Goal: Information Seeking & Learning: Learn about a topic

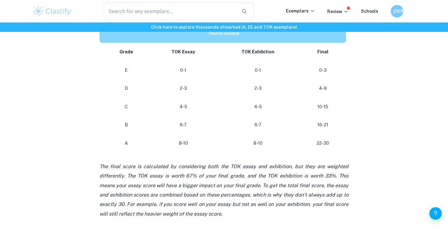
scroll to position [315, 0]
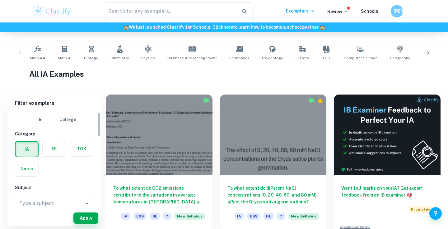
scroll to position [116, 0]
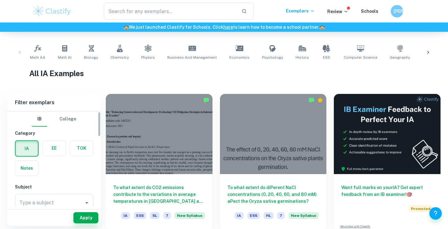
click at [84, 142] on label "button" at bounding box center [81, 147] width 23 height 15
click at [0, 0] on input "radio" at bounding box center [0, 0] width 0 height 0
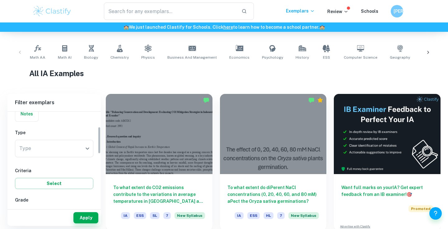
scroll to position [52, 0]
click at [81, 144] on body "We value your privacy We use cookies to enhance your browsing experience, serve…" at bounding box center [224, 30] width 448 height 229
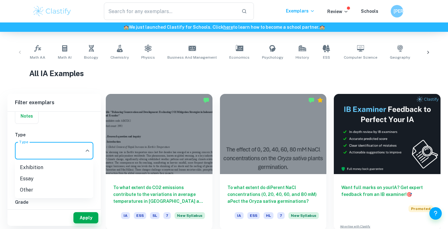
scroll to position [143, 0]
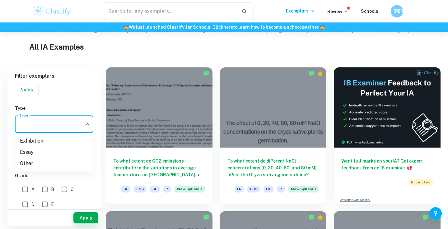
click at [50, 149] on li "Essay" at bounding box center [54, 151] width 78 height 11
type input "Essay"
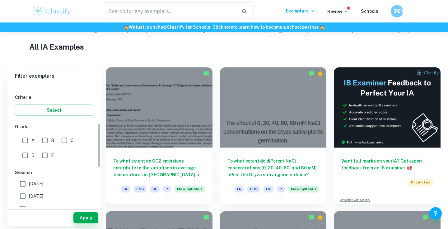
scroll to position [103, 0]
click at [27, 136] on input "A" at bounding box center [25, 138] width 12 height 12
checkbox input "true"
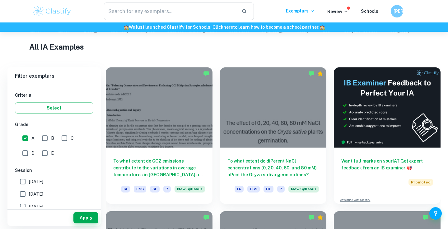
click at [20, 178] on input "[DATE]" at bounding box center [23, 181] width 12 height 12
checkbox input "true"
click at [88, 219] on button "Apply" at bounding box center [85, 217] width 25 height 11
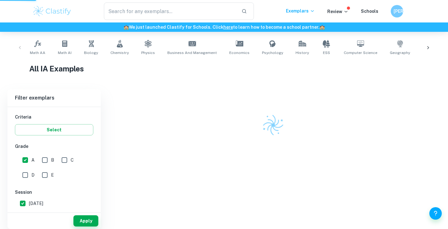
scroll to position [115, 0]
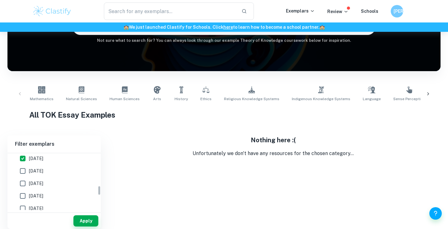
scroll to position [187, 0]
click at [22, 163] on input "[DATE]" at bounding box center [23, 165] width 12 height 12
checkbox input "false"
click at [82, 219] on button "Apply" at bounding box center [85, 220] width 25 height 11
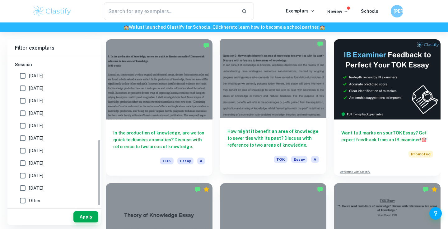
scroll to position [182, 0]
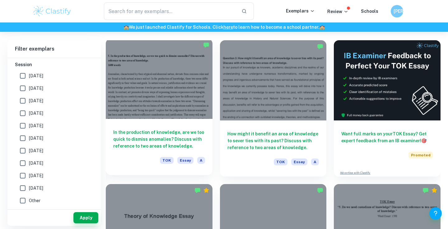
click at [177, 140] on h6 "In the production of knowledge, are we too quick to dismiss anomalies? Discuss …" at bounding box center [159, 139] width 92 height 21
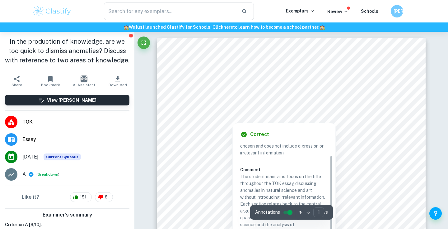
scroll to position [20, 0]
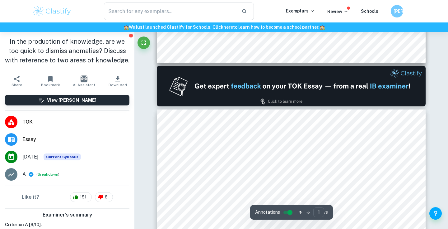
type input "2"
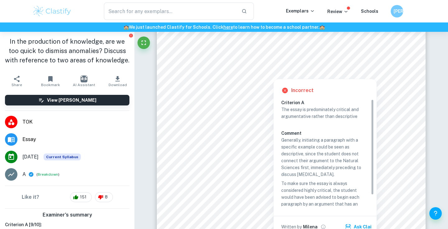
scroll to position [15, 0]
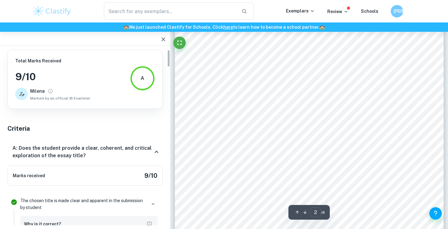
scroll to position [52, 0]
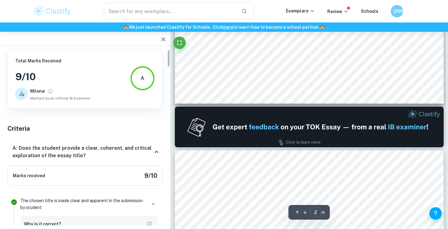
type input "1"
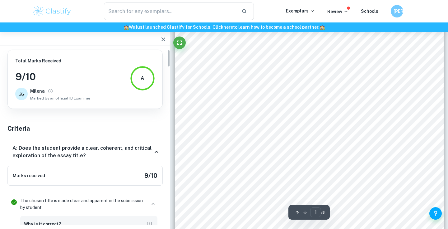
scroll to position [0, 0]
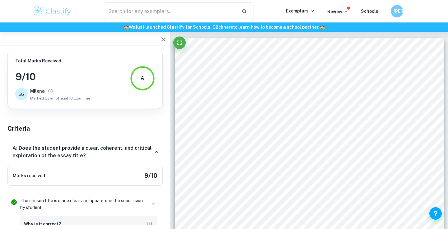
click at [38, 77] on h3 "9 / 10" at bounding box center [52, 76] width 75 height 15
click at [160, 41] on icon "button" at bounding box center [163, 39] width 7 height 7
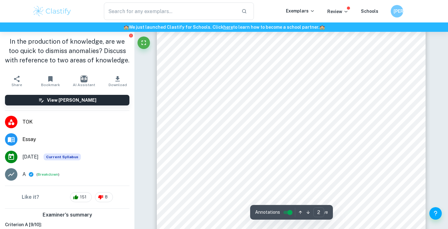
scroll to position [427, 0]
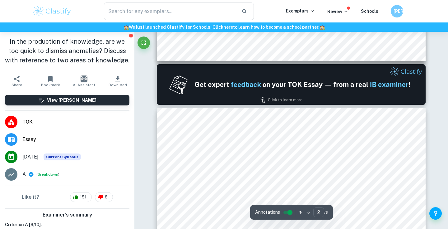
type input "1"
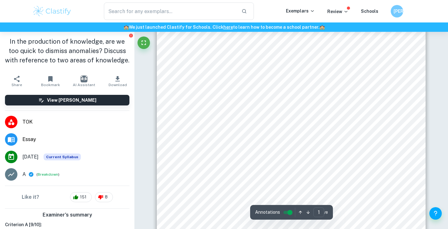
scroll to position [0, 0]
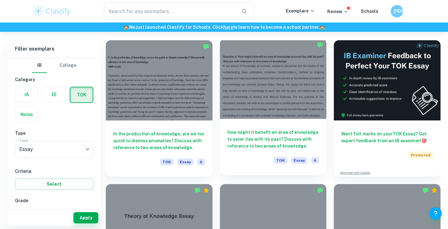
click at [285, 140] on h6 "How might it benefit an area of knowledge to sever ties with its past? Discuss …" at bounding box center [274, 139] width 92 height 21
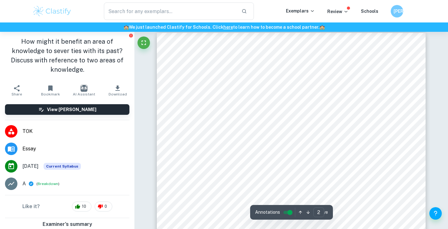
scroll to position [433, 0]
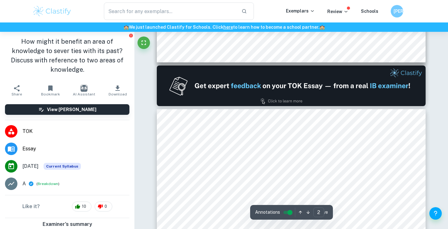
type input "1"
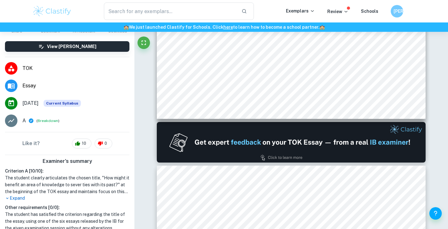
scroll to position [63, 0]
click at [44, 117] on button "Breakdown" at bounding box center [48, 120] width 21 height 6
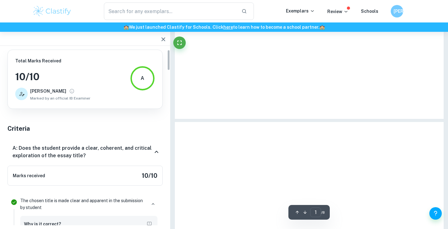
scroll to position [0, 0]
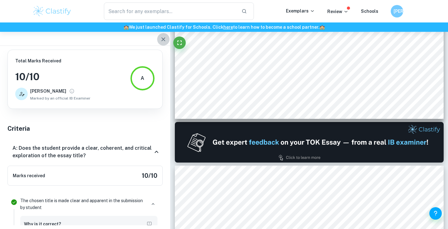
click at [162, 38] on icon "button" at bounding box center [163, 39] width 7 height 7
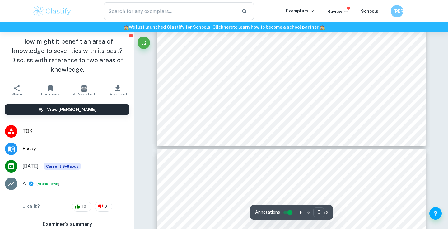
scroll to position [1851, 0]
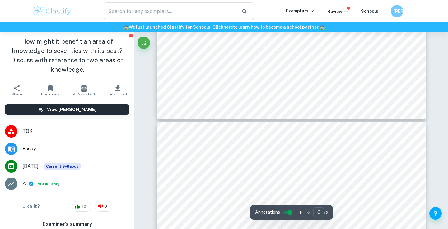
type input "7"
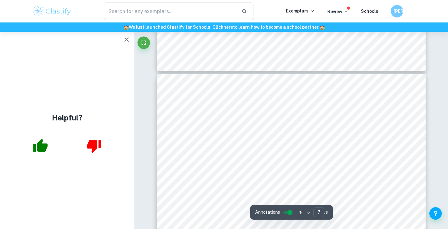
scroll to position [2310, 0]
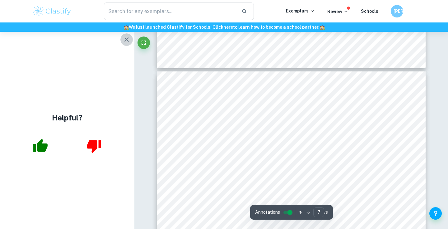
click at [127, 40] on icon "button" at bounding box center [127, 39] width 4 height 4
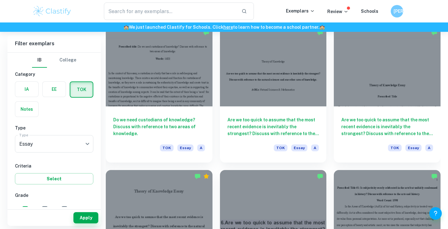
scroll to position [611, 0]
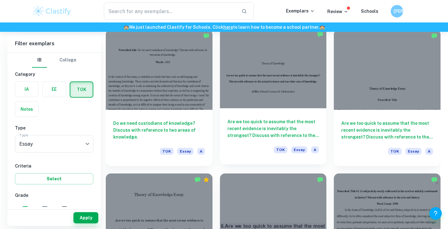
click at [304, 122] on h6 "Are we too quick to assume that the most recent evidence is inevitably the stro…" at bounding box center [274, 128] width 92 height 21
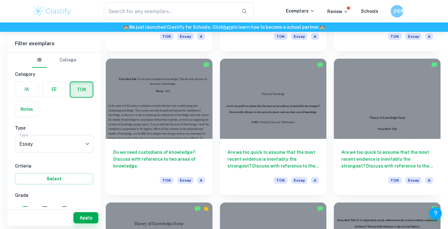
scroll to position [585, 0]
